Goal: Information Seeking & Learning: Learn about a topic

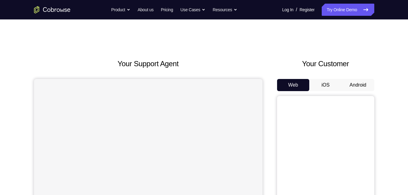
click at [353, 83] on button "Android" at bounding box center [358, 85] width 32 height 12
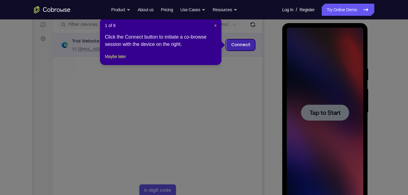
click at [239, 43] on link "Connect" at bounding box center [240, 44] width 29 height 11
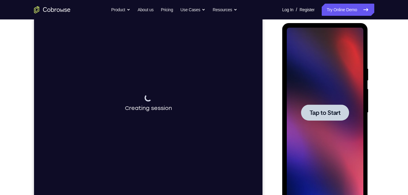
click at [326, 119] on div at bounding box center [325, 112] width 48 height 16
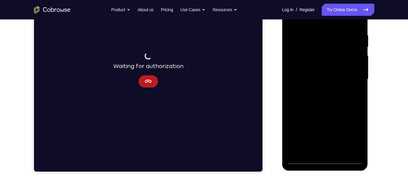
scroll to position [109, 0]
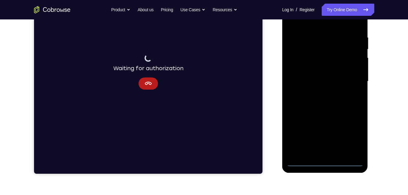
click at [323, 162] on div at bounding box center [325, 81] width 77 height 170
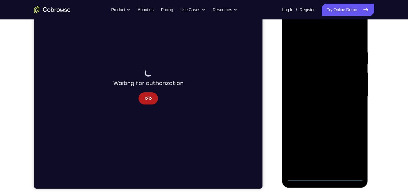
scroll to position [93, 0]
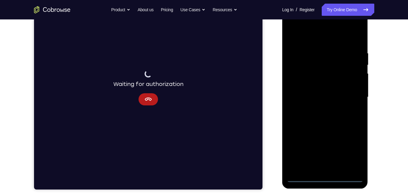
click at [325, 179] on div at bounding box center [325, 97] width 77 height 170
click at [351, 152] on div at bounding box center [325, 97] width 77 height 170
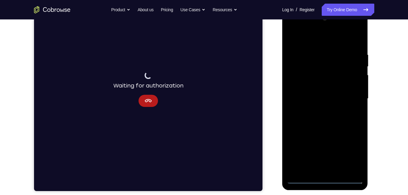
scroll to position [90, 0]
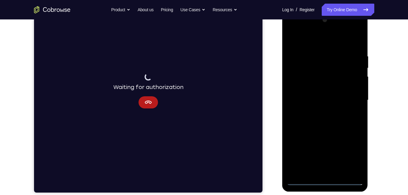
click at [329, 39] on div at bounding box center [325, 100] width 77 height 170
click at [352, 100] on div at bounding box center [325, 100] width 77 height 170
click at [330, 172] on div at bounding box center [325, 100] width 77 height 170
click at [326, 98] on div at bounding box center [325, 100] width 77 height 170
click at [328, 89] on div at bounding box center [325, 100] width 77 height 170
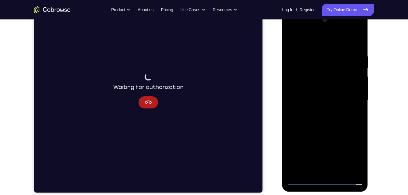
click at [328, 100] on div at bounding box center [325, 100] width 77 height 170
click at [324, 119] on div at bounding box center [325, 100] width 77 height 170
click at [352, 40] on div at bounding box center [325, 100] width 77 height 170
click at [358, 49] on div at bounding box center [325, 100] width 77 height 170
click at [317, 54] on div at bounding box center [325, 100] width 77 height 170
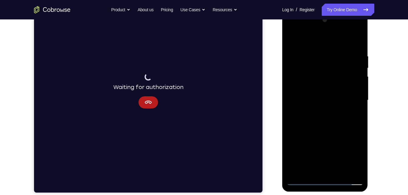
click at [357, 42] on div at bounding box center [325, 100] width 77 height 170
click at [341, 171] on div at bounding box center [325, 100] width 77 height 170
click at [333, 132] on div at bounding box center [325, 100] width 77 height 170
click at [296, 67] on div at bounding box center [325, 100] width 77 height 170
click at [325, 168] on div at bounding box center [325, 100] width 77 height 170
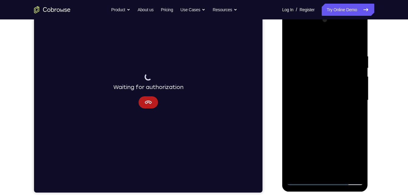
click at [294, 38] on div at bounding box center [325, 100] width 77 height 170
drag, startPoint x: 348, startPoint y: 81, endPoint x: 364, endPoint y: 197, distance: 116.7
click at [364, 193] on html "Online web based iOS Simulators and Android Emulators. Run iPhone, iPad, Mobile…" at bounding box center [325, 102] width 87 height 182
click at [309, 170] on div at bounding box center [325, 100] width 77 height 170
click at [311, 38] on div at bounding box center [325, 100] width 77 height 170
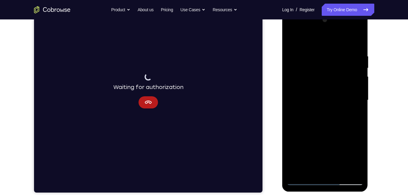
click at [310, 59] on div at bounding box center [325, 100] width 77 height 170
click at [295, 50] on div at bounding box center [325, 100] width 77 height 170
click at [293, 39] on div at bounding box center [325, 100] width 77 height 170
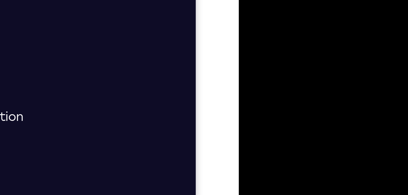
click at [251, 22] on div at bounding box center [281, 40] width 77 height 170
click at [253, 0] on div at bounding box center [281, 40] width 77 height 170
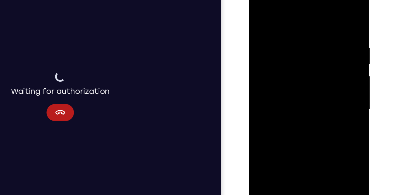
click at [258, 8] on div at bounding box center [291, 73] width 77 height 170
click at [314, 11] on div at bounding box center [291, 73] width 77 height 170
click at [324, 31] on div at bounding box center [291, 73] width 77 height 170
click at [324, 11] on div at bounding box center [291, 73] width 77 height 170
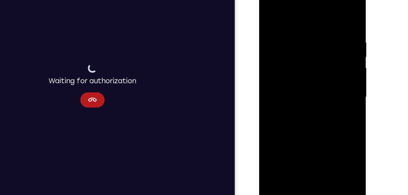
click at [280, 53] on div at bounding box center [302, 75] width 77 height 170
click at [294, 83] on div at bounding box center [302, 75] width 77 height 170
click at [338, 77] on div at bounding box center [302, 75] width 77 height 170
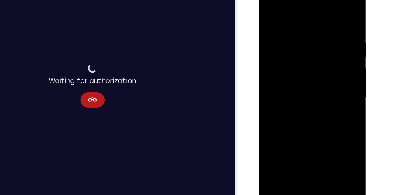
click at [338, 77] on div at bounding box center [302, 75] width 77 height 170
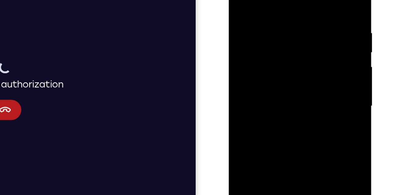
click at [251, 0] on div at bounding box center [271, 47] width 77 height 170
drag, startPoint x: 247, startPoint y: 2, endPoint x: 251, endPoint y: 10, distance: 8.4
click at [251, 10] on div at bounding box center [271, 47] width 77 height 170
click at [275, 45] on div at bounding box center [271, 47] width 77 height 170
click at [306, 14] on div at bounding box center [271, 47] width 77 height 170
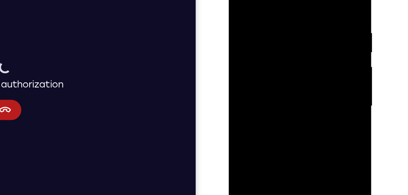
click at [306, 14] on div at bounding box center [271, 47] width 77 height 170
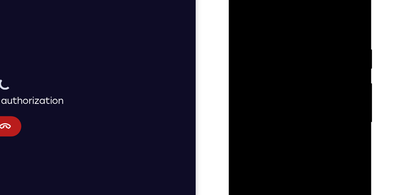
drag, startPoint x: 283, startPoint y: 50, endPoint x: 284, endPoint y: 78, distance: 28.2
click at [284, 78] on div at bounding box center [271, 63] width 77 height 170
click at [237, 57] on div at bounding box center [271, 63] width 77 height 170
click at [306, 55] on div at bounding box center [271, 63] width 77 height 170
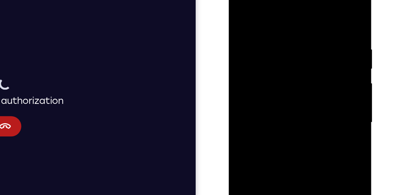
click at [236, 1] on div at bounding box center [271, 63] width 77 height 170
click at [268, 41] on div at bounding box center [271, 63] width 77 height 170
click at [239, 3] on div at bounding box center [271, 63] width 77 height 170
